Goal: Complete application form: Complete application form

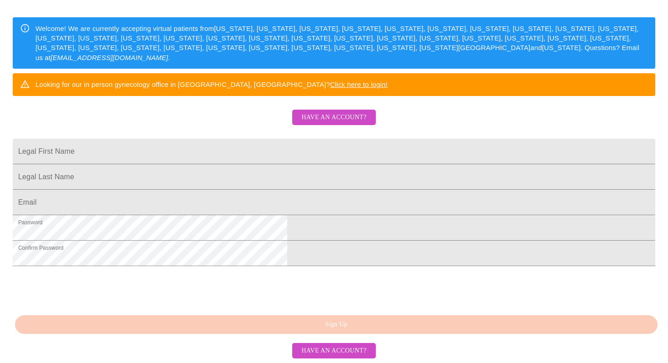
scroll to position [209, 0]
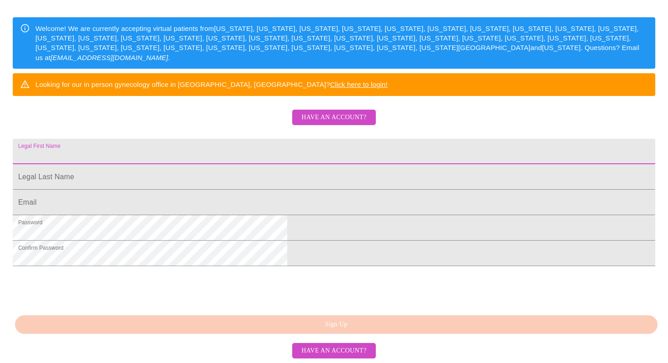
click at [232, 139] on input "Legal First Name" at bounding box center [334, 151] width 642 height 25
type input "[EMAIL_ADDRESS][DOMAIN_NAME]"
click at [255, 164] on input "Legal First Name" at bounding box center [334, 176] width 642 height 25
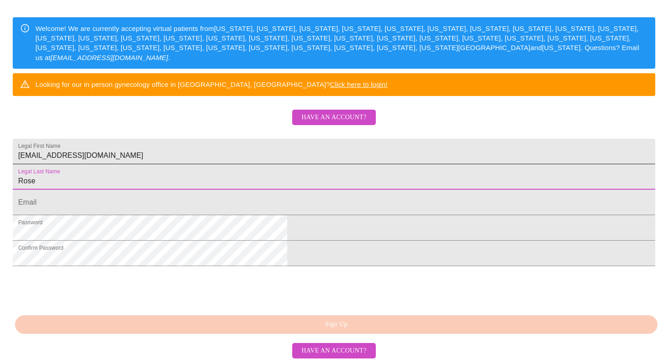
type input "Rose"
click at [266, 139] on input "[EMAIL_ADDRESS][DOMAIN_NAME]" at bounding box center [334, 151] width 642 height 25
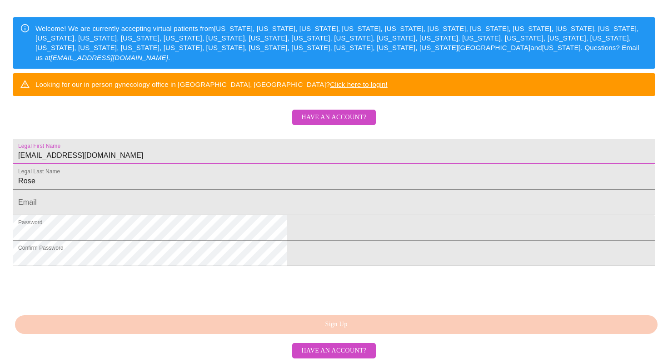
drag, startPoint x: 203, startPoint y: 113, endPoint x: 260, endPoint y: 113, distance: 57.7
click at [260, 139] on input "[EMAIL_ADDRESS][DOMAIN_NAME]" at bounding box center [334, 151] width 642 height 25
click at [213, 189] on input "Legal First Name" at bounding box center [334, 201] width 642 height 25
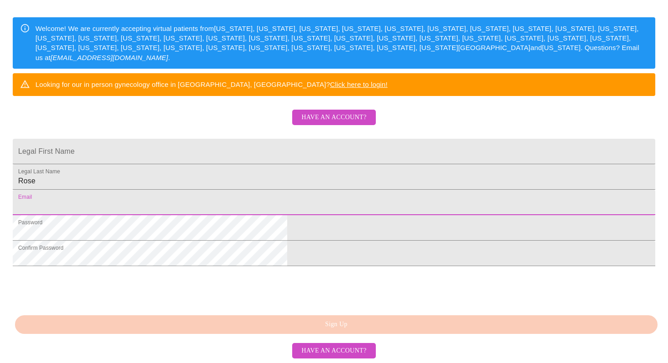
paste input "[EMAIL_ADDRESS][DOMAIN_NAME]"
type input "[EMAIL_ADDRESS][DOMAIN_NAME]"
click at [224, 139] on input "Legal First Name" at bounding box center [334, 151] width 642 height 25
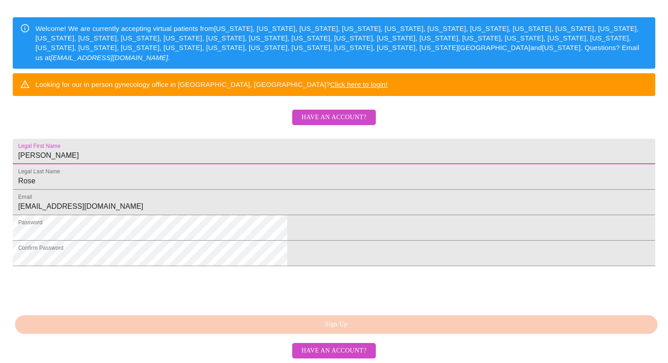
type input "[PERSON_NAME]"
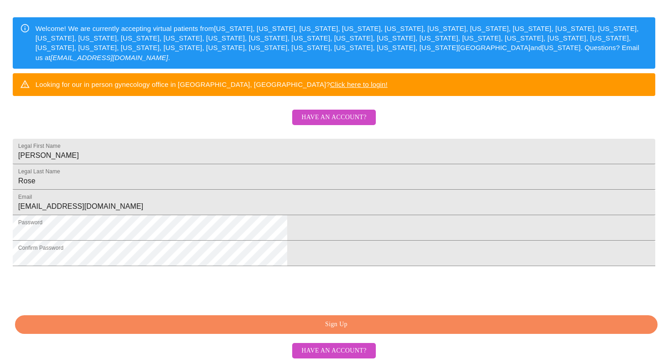
click at [338, 351] on span "Have an account?" at bounding box center [333, 350] width 65 height 11
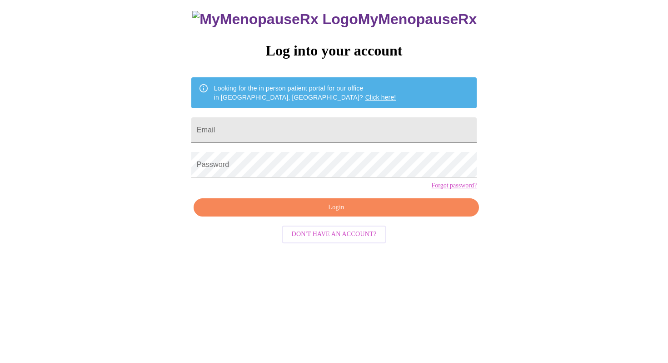
scroll to position [9, 0]
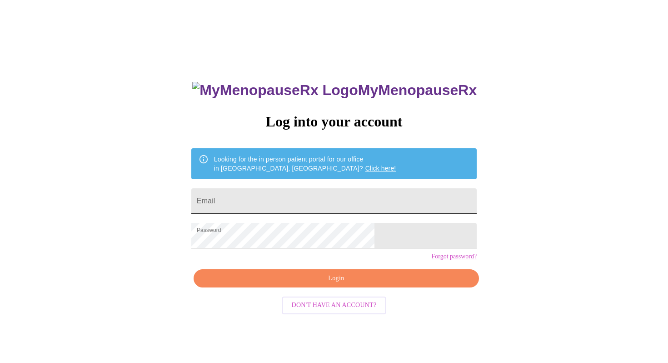
click at [319, 194] on input "Email" at bounding box center [333, 200] width 285 height 25
type input "[EMAIL_ADDRESS][DOMAIN_NAME]"
click at [338, 284] on span "Login" at bounding box center [336, 278] width 264 height 11
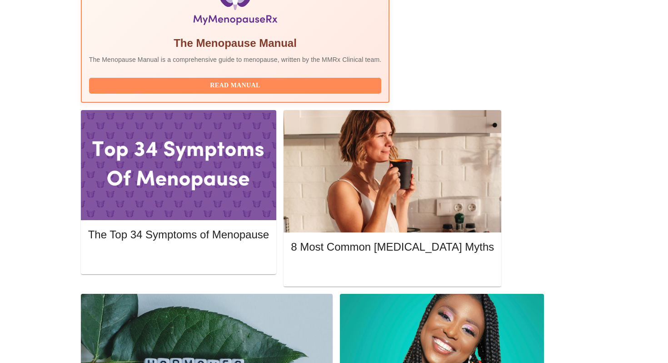
scroll to position [333, 0]
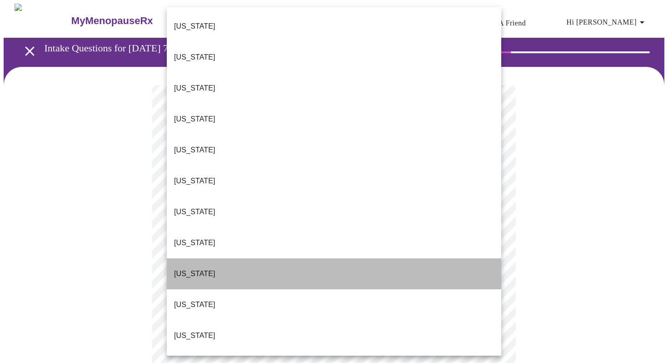
click at [241, 258] on li "[US_STATE]" at bounding box center [334, 273] width 334 height 31
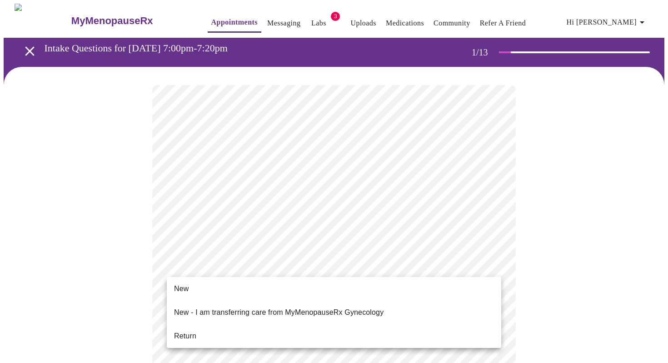
click at [199, 328] on li "Return" at bounding box center [334, 336] width 334 height 16
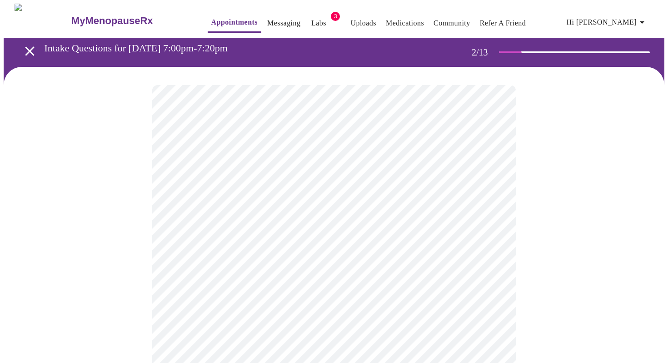
click at [488, 186] on body "MyMenopauseRx Appointments Messaging Labs 3 Uploads Medications Community Refer…" at bounding box center [334, 277] width 661 height 546
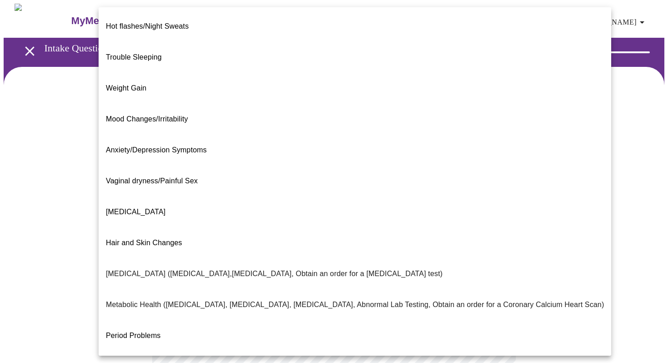
scroll to position [108, 0]
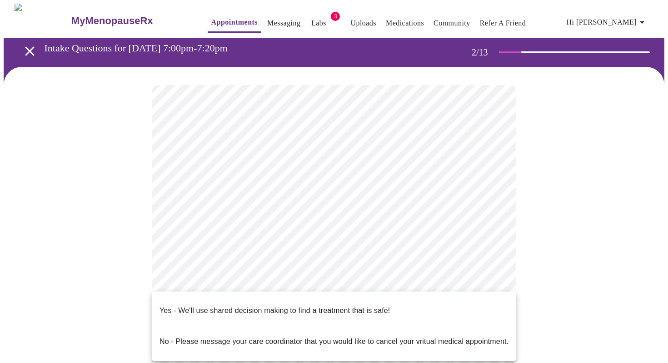
click at [447, 279] on body "MyMenopauseRx Appointments Messaging Labs 3 Uploads Medications Community Refer…" at bounding box center [334, 274] width 661 height 541
click at [295, 305] on p "Yes - We'll use shared decision making to find a treatment that is safe!" at bounding box center [274, 310] width 230 height 11
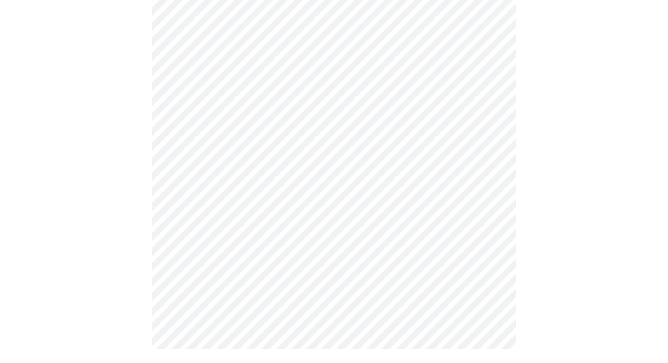
scroll to position [0, 0]
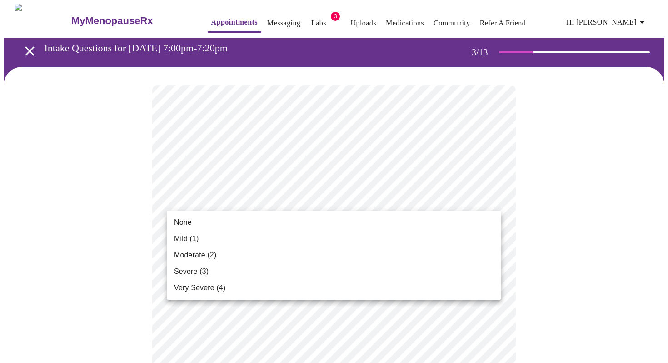
click at [200, 220] on li "None" at bounding box center [334, 222] width 334 height 16
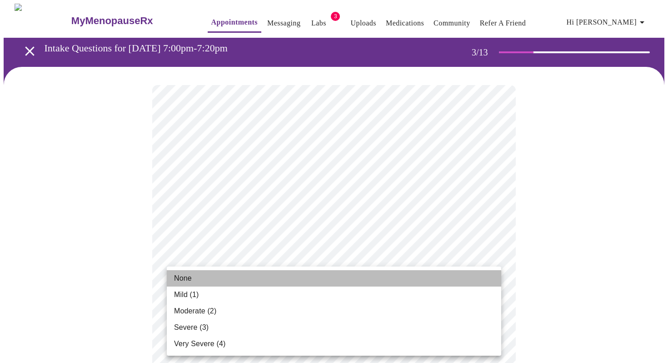
click at [193, 279] on li "None" at bounding box center [334, 278] width 334 height 16
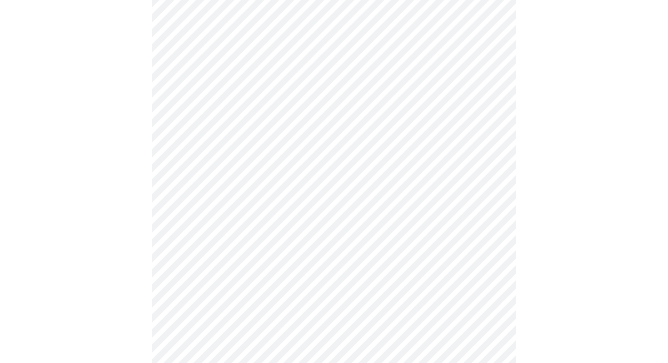
scroll to position [271, 0]
click at [397, 70] on body "MyMenopauseRx Appointments Messaging Labs 3 Uploads Medications Community Refer…" at bounding box center [334, 324] width 661 height 1183
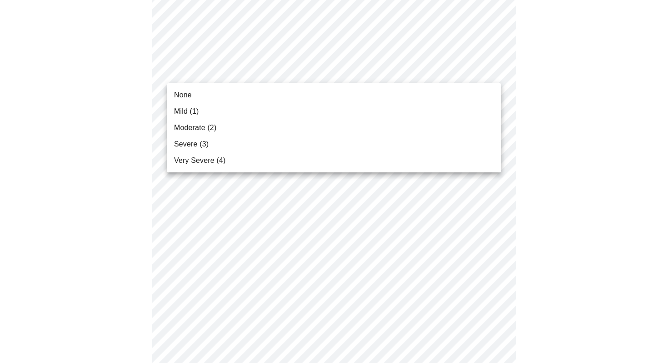
click at [224, 100] on li "None" at bounding box center [334, 95] width 334 height 16
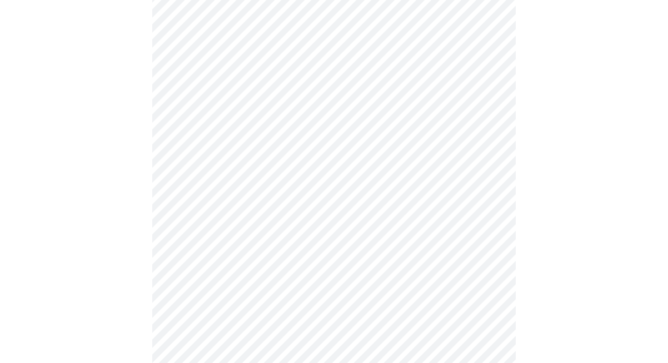
click at [342, 149] on body "MyMenopauseRx Appointments Messaging Labs 3 Uploads Medications Community Refer…" at bounding box center [334, 318] width 661 height 1170
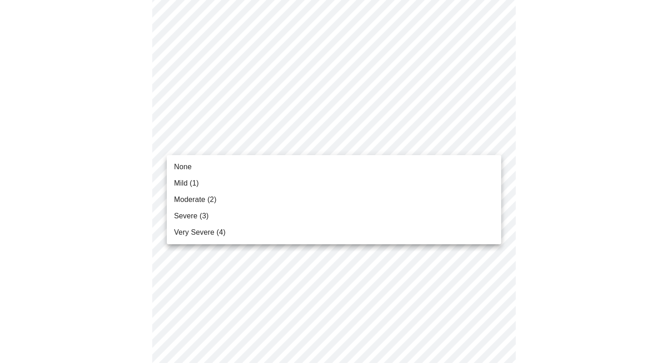
click at [205, 162] on li "None" at bounding box center [334, 167] width 334 height 16
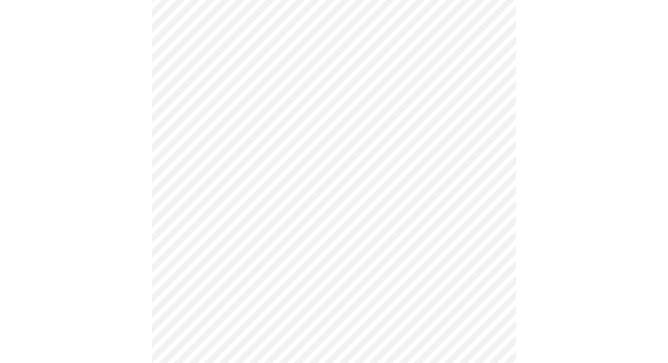
click at [339, 202] on body "MyMenopauseRx Appointments Messaging Labs 3 Uploads Medications Community Refer…" at bounding box center [334, 312] width 661 height 1158
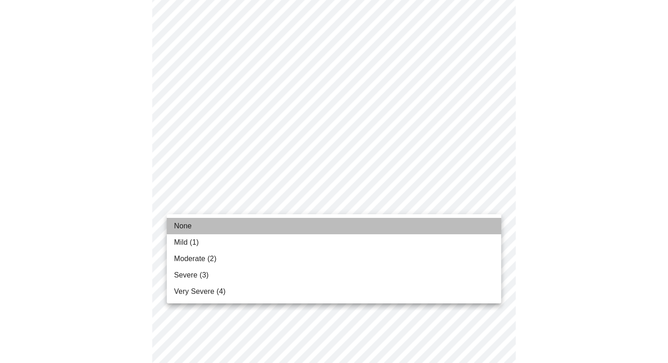
click at [257, 223] on li "None" at bounding box center [334, 226] width 334 height 16
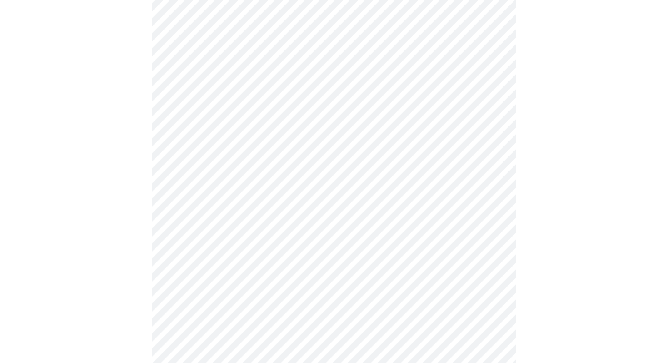
scroll to position [379, 0]
click at [389, 149] on body "MyMenopauseRx Appointments Messaging Labs 3 Uploads Medications Community Refer…" at bounding box center [334, 196] width 661 height 1145
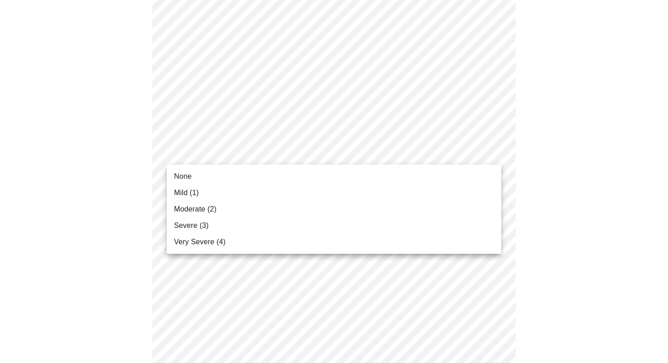
click at [248, 174] on li "None" at bounding box center [334, 176] width 334 height 16
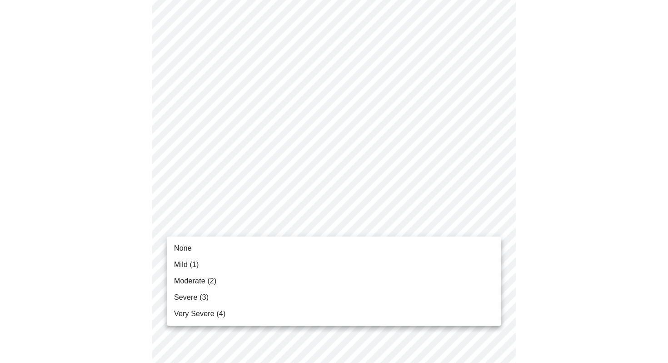
click at [379, 224] on body "MyMenopauseRx Appointments Messaging Labs 3 Uploads Medications Community Refer…" at bounding box center [334, 190] width 661 height 1132
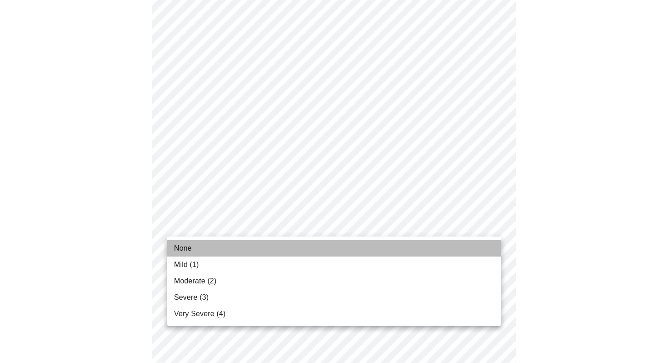
click at [215, 250] on li "None" at bounding box center [334, 248] width 334 height 16
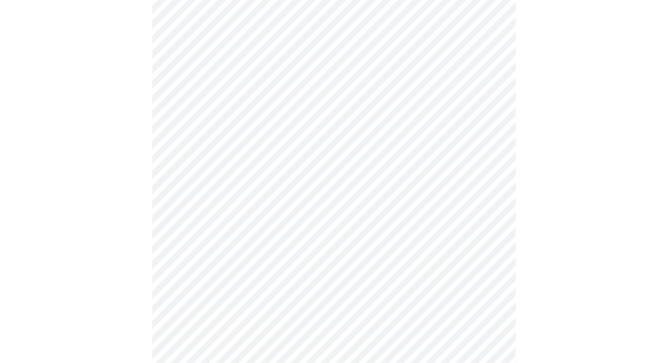
click at [323, 296] on body "MyMenopauseRx Appointments Messaging Labs 3 Uploads Medications Community Refer…" at bounding box center [334, 183] width 661 height 1119
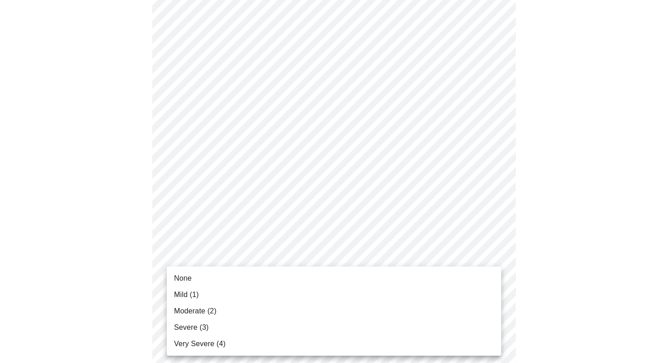
click at [185, 276] on span "None" at bounding box center [183, 278] width 18 height 11
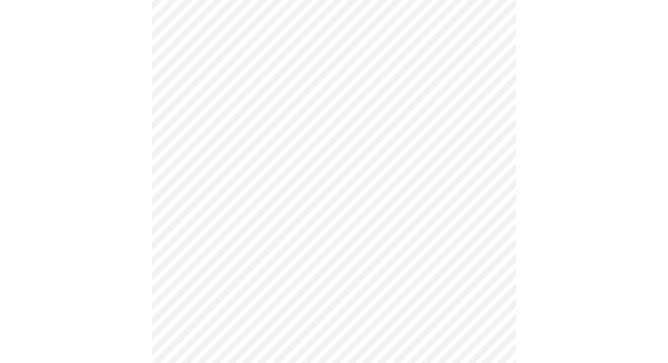
scroll to position [549, 0]
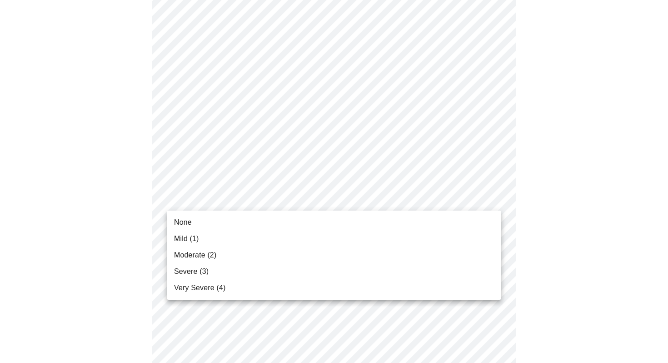
click at [376, 202] on body "MyMenopauseRx Appointments Messaging Labs 3 Uploads Medications Community Refer…" at bounding box center [334, 8] width 661 height 1107
click at [239, 223] on li "None" at bounding box center [334, 222] width 334 height 16
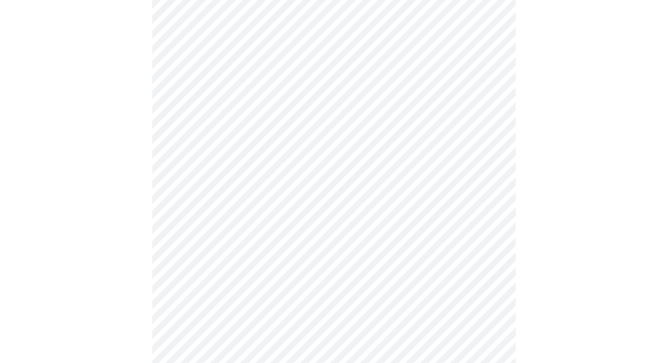
scroll to position [580, 0]
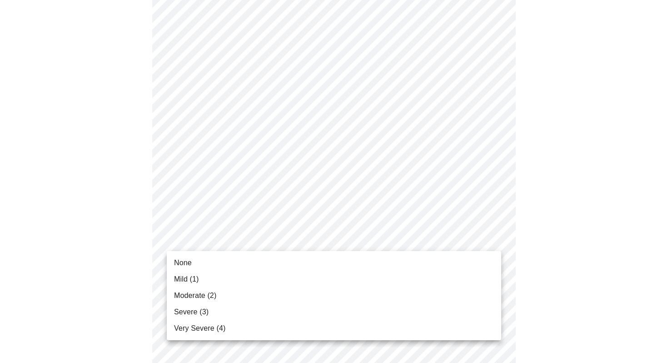
click at [284, 260] on li "None" at bounding box center [334, 262] width 334 height 16
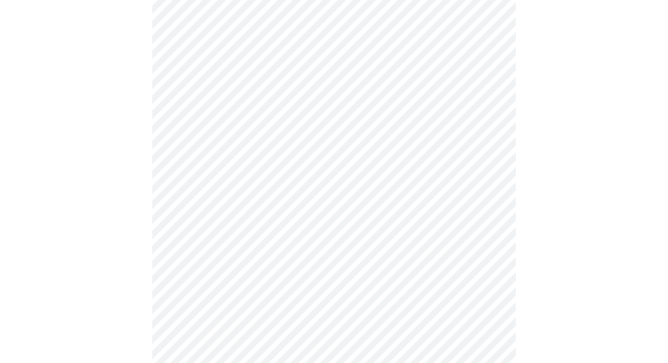
scroll to position [672, 0]
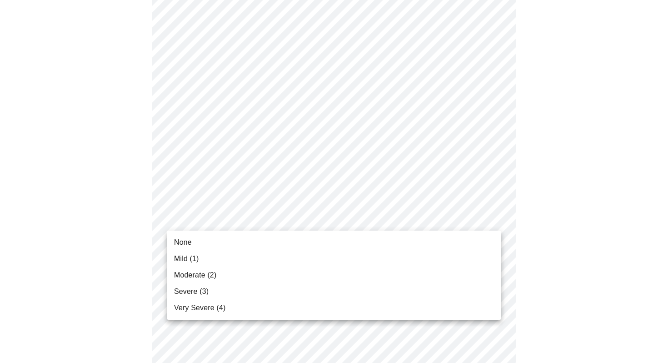
click at [196, 238] on li "None" at bounding box center [334, 242] width 334 height 16
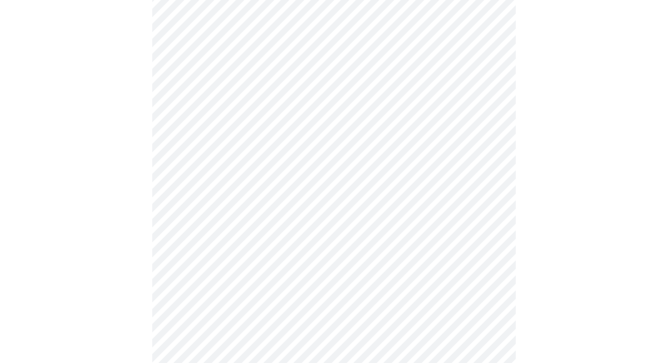
scroll to position [322, 0]
click at [389, 229] on body "MyMenopauseRx Appointments Messaging Labs 3 Uploads Medications Community Refer…" at bounding box center [334, 130] width 661 height 897
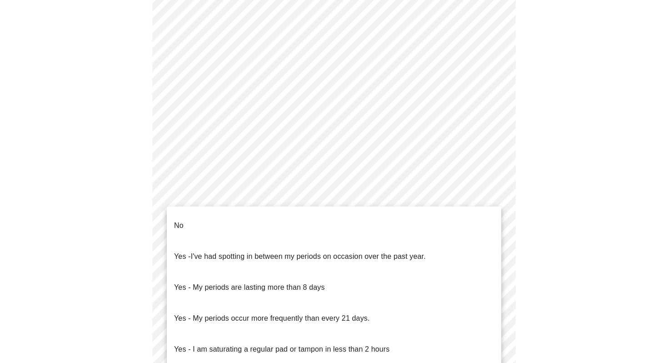
click at [177, 221] on p "No" at bounding box center [179, 225] width 10 height 11
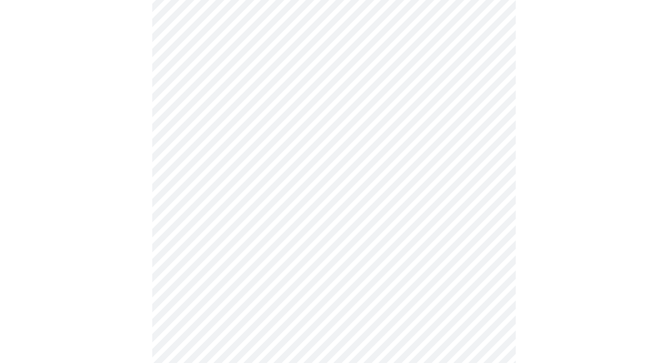
scroll to position [423, 0]
click at [316, 193] on body "MyMenopauseRx Appointments Messaging Labs 3 Uploads Medications Community Refer…" at bounding box center [334, 25] width 661 height 891
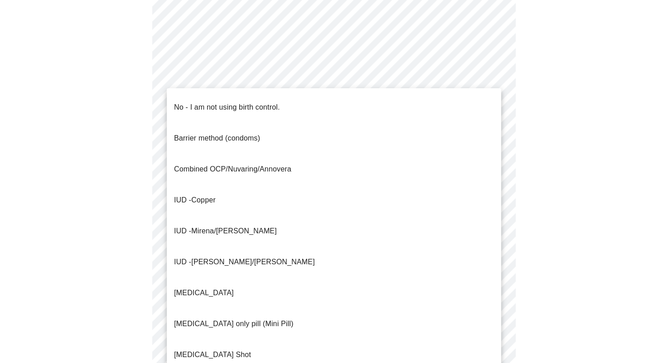
click at [226, 102] on p "No - I am not using birth control." at bounding box center [227, 107] width 106 height 11
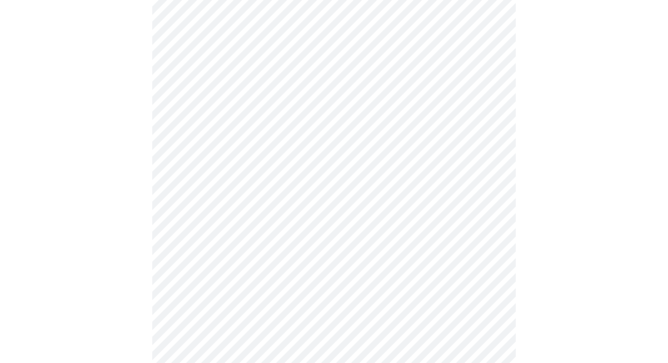
click at [293, 265] on body "MyMenopauseRx Appointments Messaging Labs 3 Uploads Medications Community Refer…" at bounding box center [334, 23] width 661 height 886
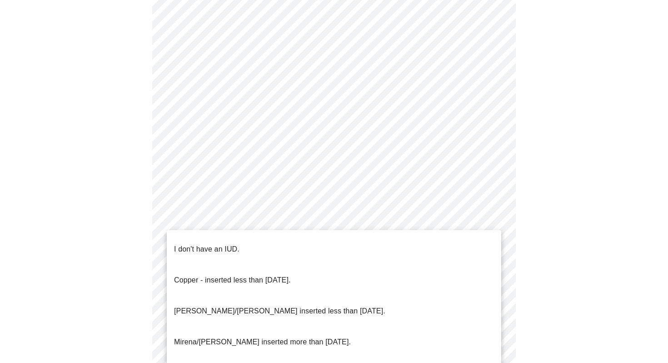
click at [231, 244] on p "I don't have an IUD." at bounding box center [206, 249] width 65 height 11
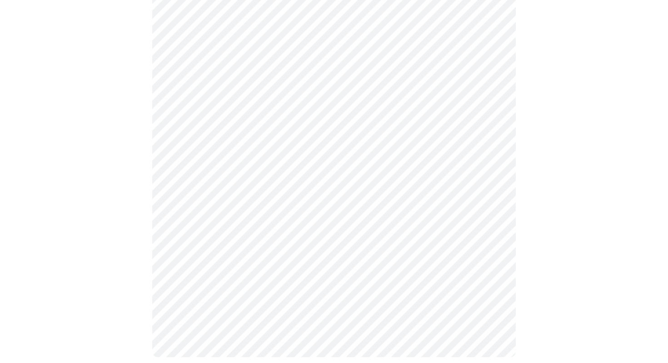
scroll to position [518, 0]
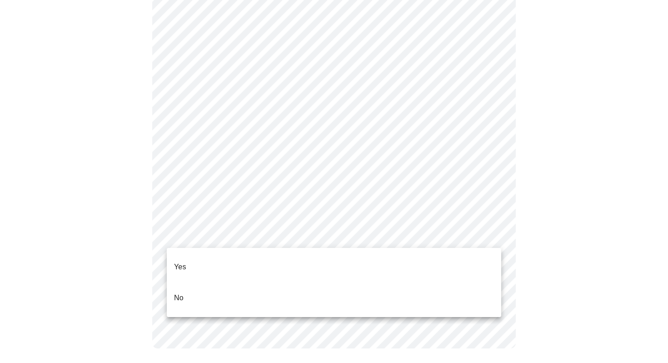
click at [197, 256] on li "Yes" at bounding box center [334, 266] width 334 height 31
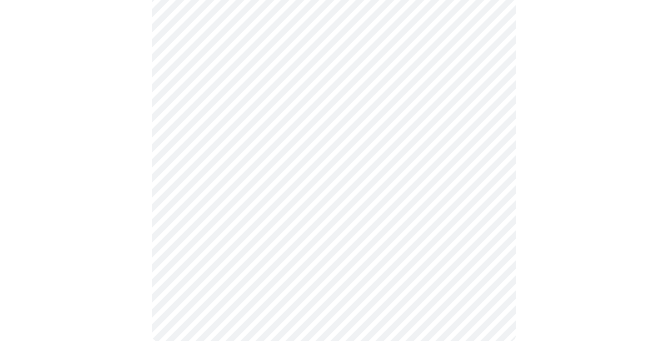
scroll to position [0, 0]
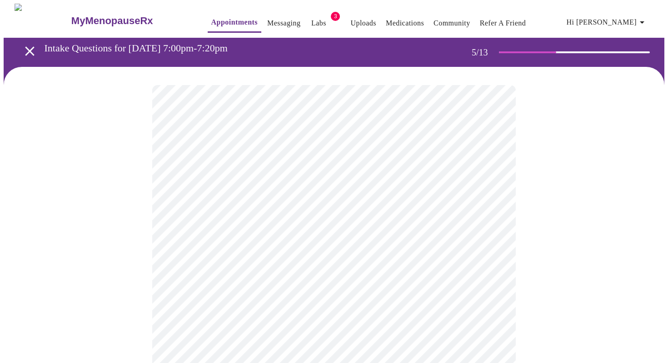
click at [493, 239] on body "MyMenopauseRx Appointments Messaging Labs 3 Uploads Medications Community Refer…" at bounding box center [334, 339] width 661 height 671
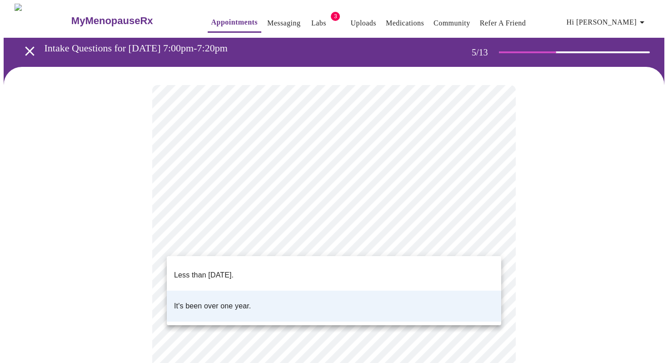
click at [388, 299] on li "It's been over one year." at bounding box center [334, 305] width 334 height 31
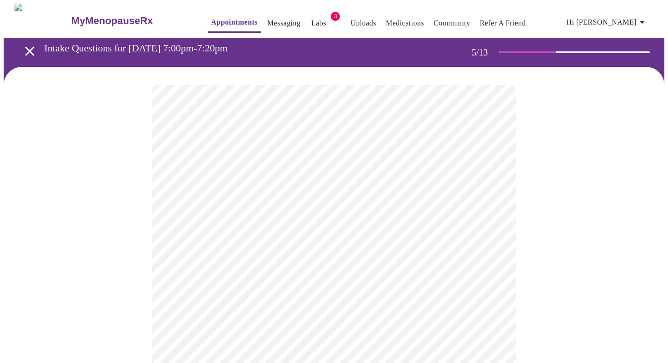
click at [485, 313] on body "MyMenopauseRx Appointments Messaging Labs 3 Uploads Medications Community Refer…" at bounding box center [334, 339] width 661 height 671
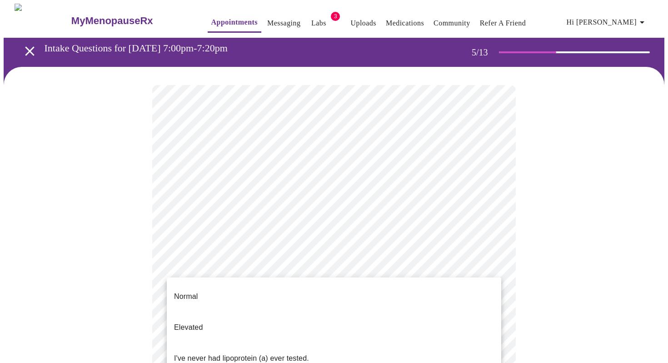
click at [542, 296] on div at bounding box center [334, 181] width 668 height 363
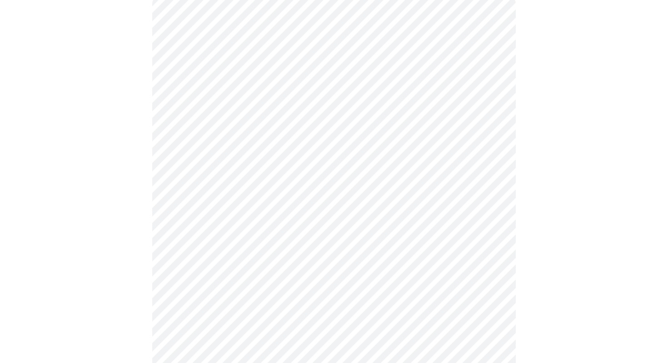
scroll to position [88, 0]
click at [489, 149] on body "MyMenopauseRx Appointments Messaging Labs 3 Uploads Medications Community Refer…" at bounding box center [334, 250] width 661 height 671
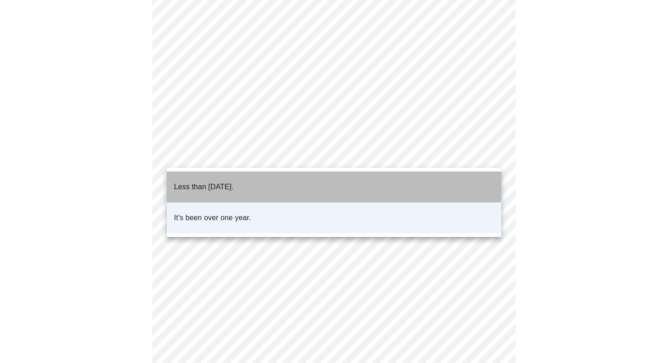
click at [332, 178] on li "Less than [DATE]." at bounding box center [334, 186] width 334 height 31
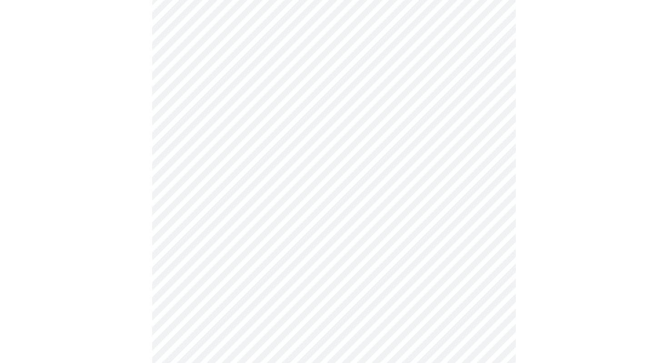
click at [480, 226] on body "MyMenopauseRx Appointments Messaging Labs 3 Uploads Medications Community Refer…" at bounding box center [334, 250] width 661 height 671
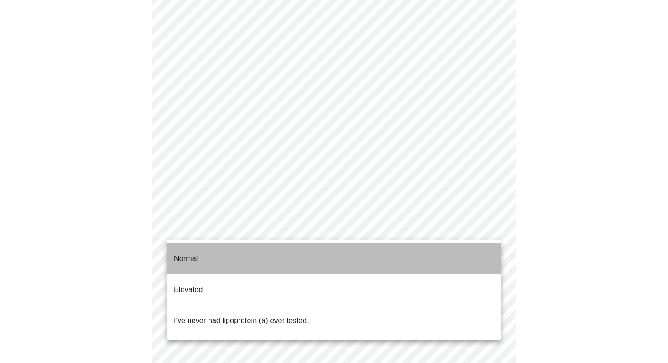
click at [197, 254] on p "Normal" at bounding box center [186, 258] width 24 height 11
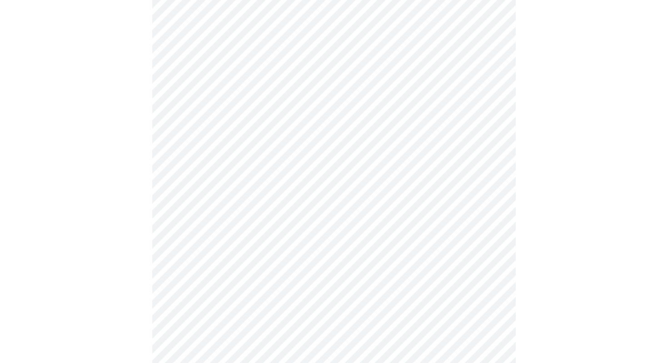
scroll to position [2439, 0]
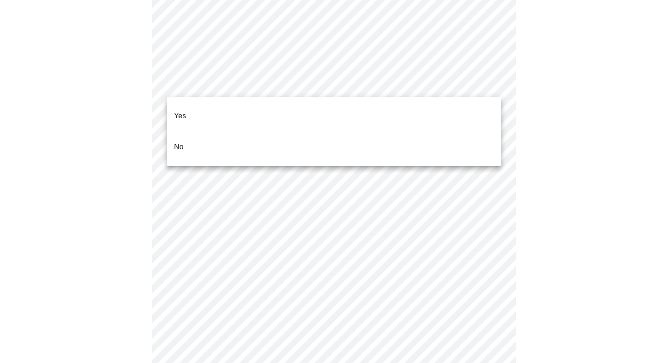
click at [259, 132] on li "No" at bounding box center [334, 146] width 334 height 31
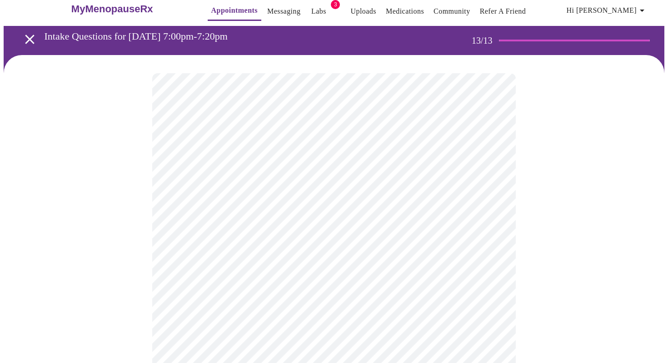
scroll to position [0, 0]
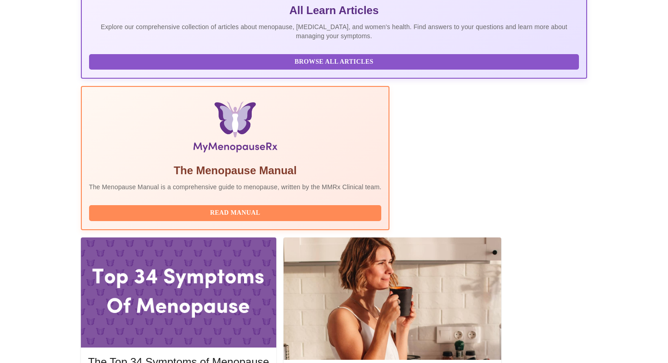
scroll to position [207, 0]
